Goal: Task Accomplishment & Management: Use online tool/utility

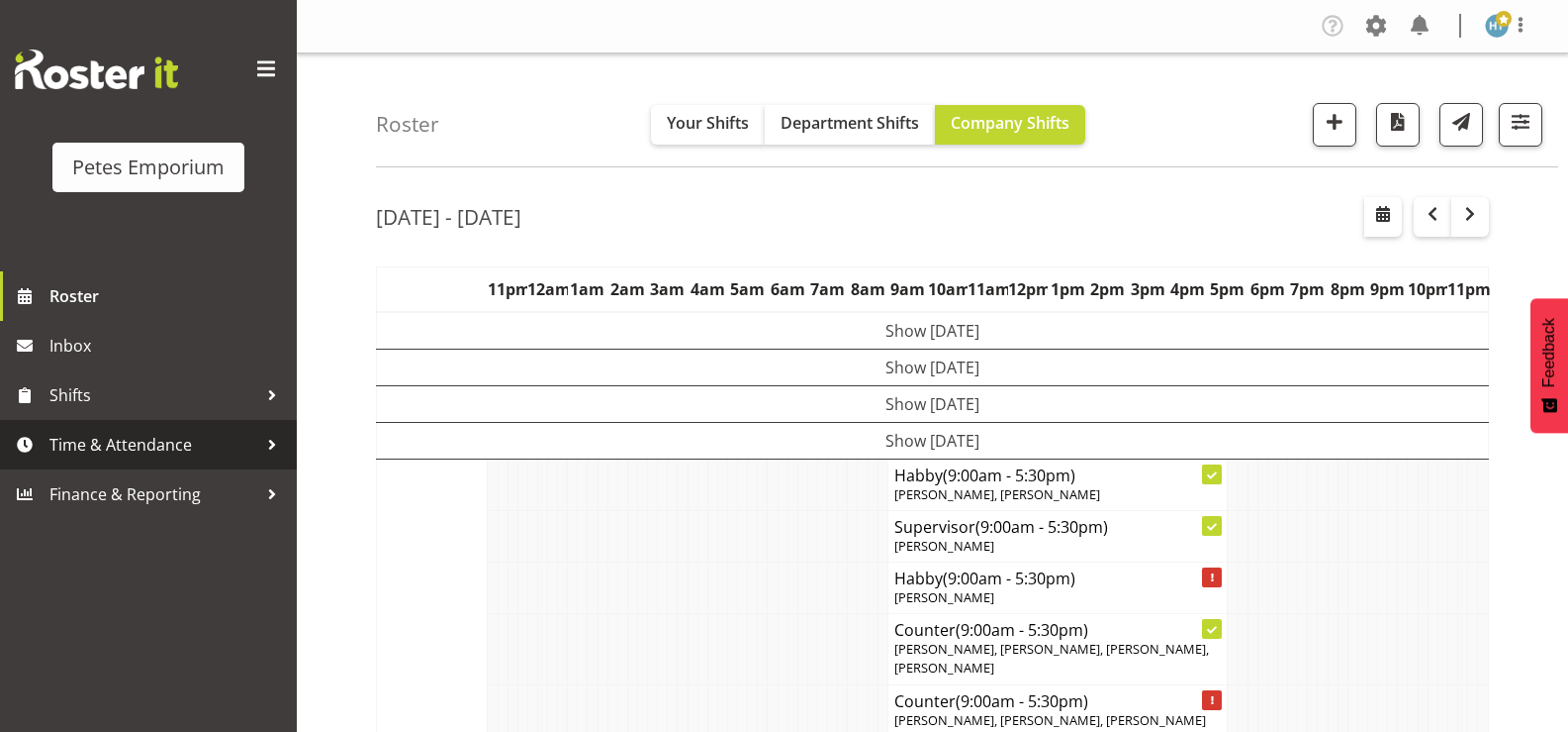
click at [96, 451] on span "Time & Attendance" at bounding box center [154, 445] width 208 height 30
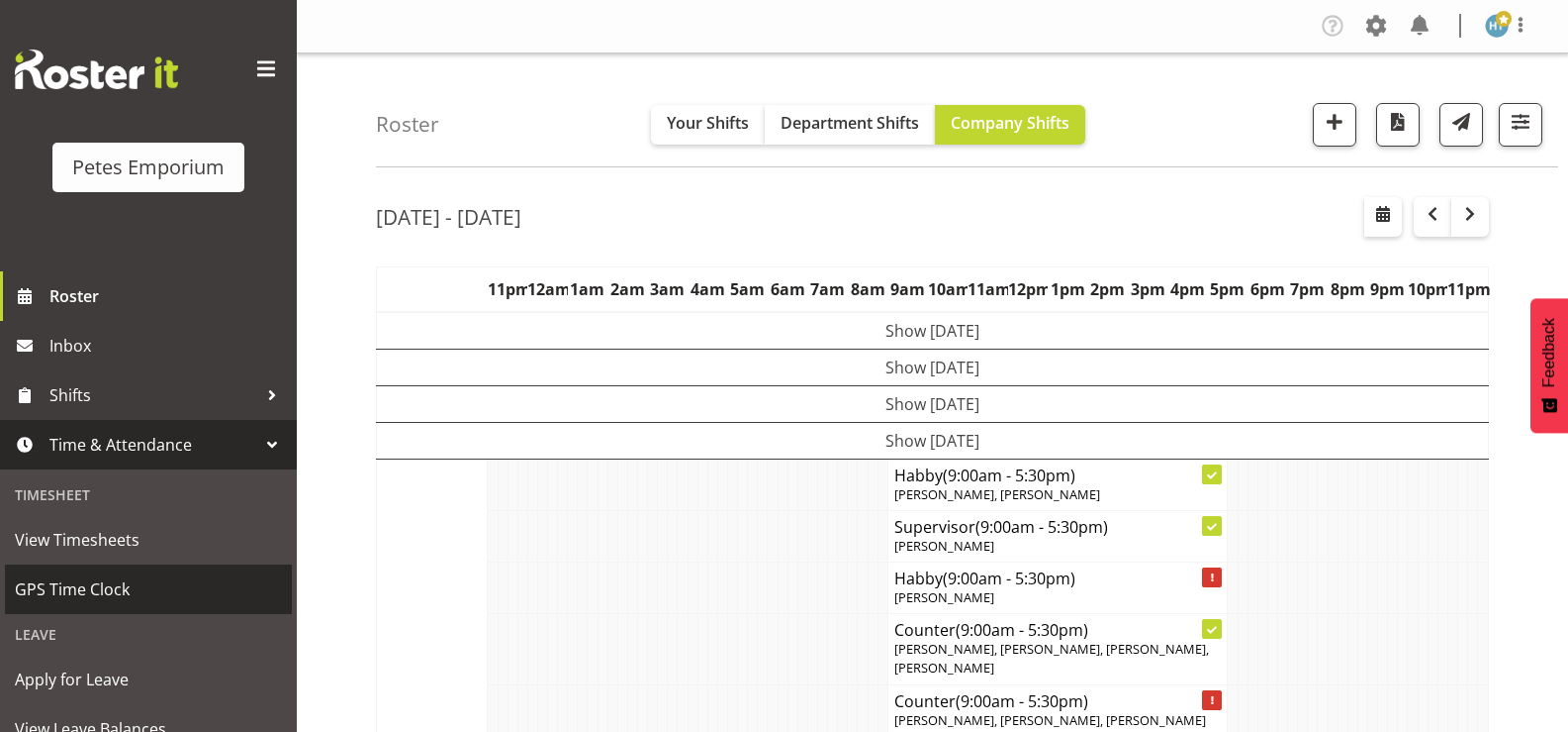
click at [87, 587] on span "GPS Time Clock" at bounding box center [148, 589] width 267 height 30
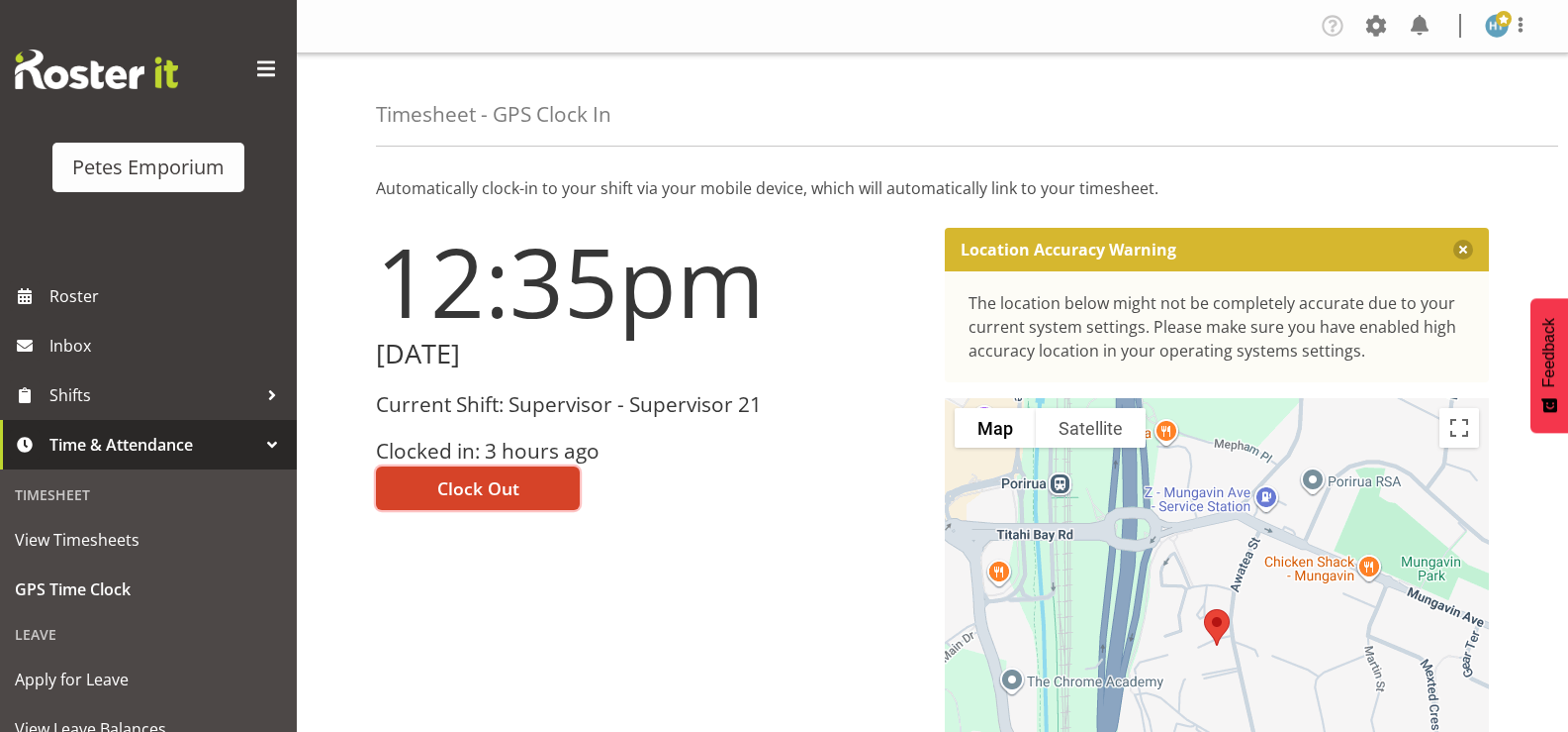
click at [526, 482] on button "Clock Out" at bounding box center [478, 488] width 204 height 44
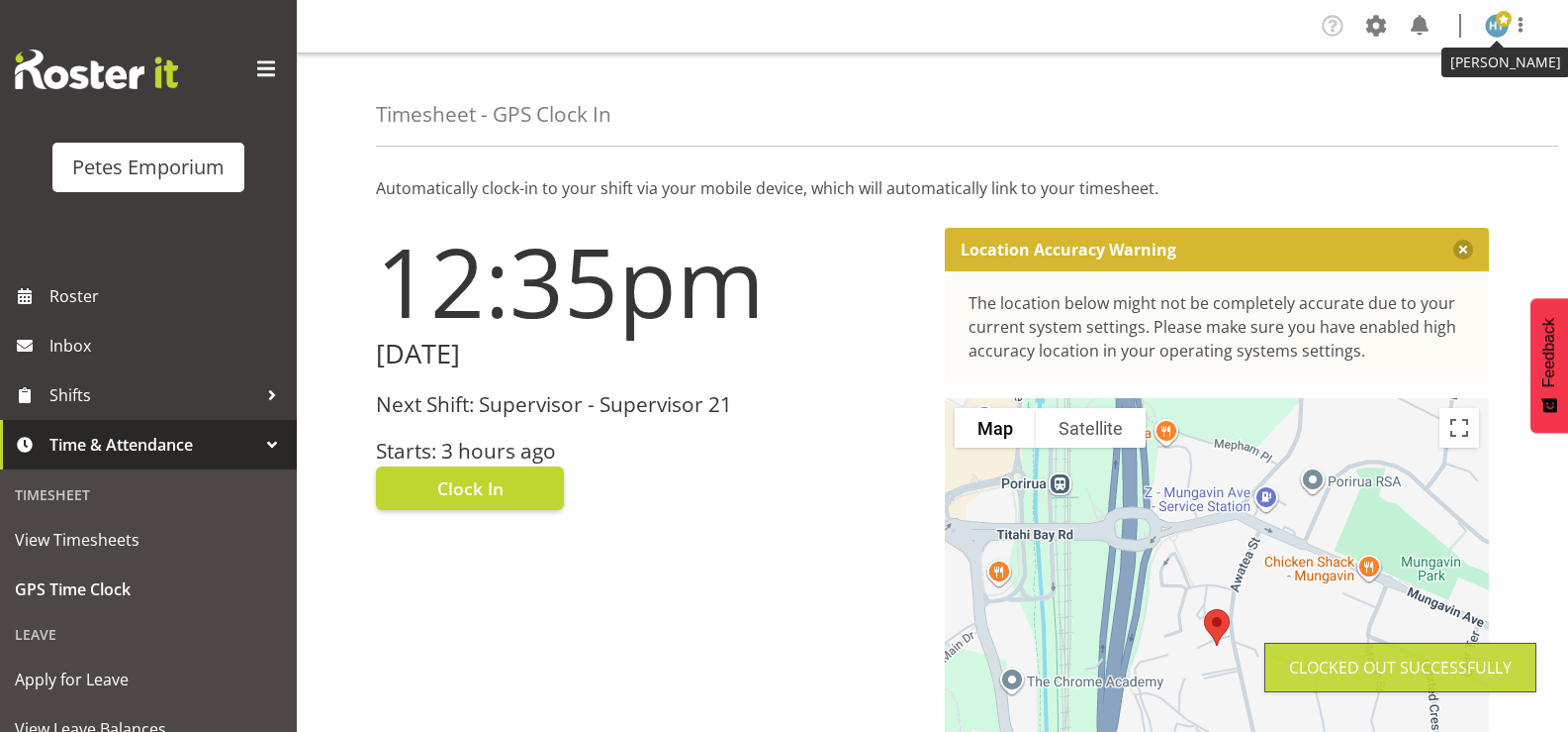
click at [1501, 29] on img at bounding box center [1497, 26] width 24 height 24
click at [1426, 104] on link "Log Out" at bounding box center [1438, 104] width 190 height 36
